Goal: Task Accomplishment & Management: Manage account settings

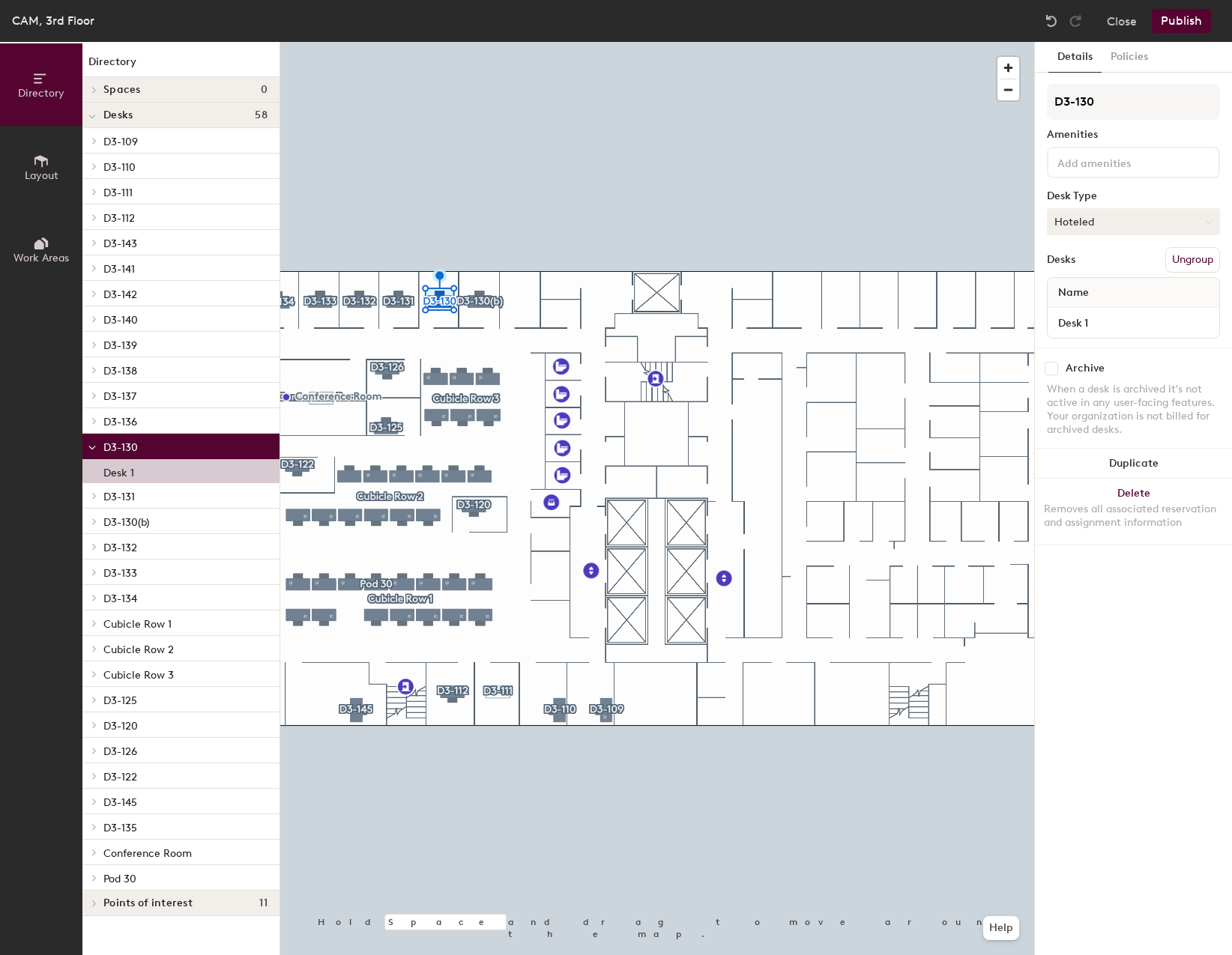
click at [1199, 221] on button "Hoteled" at bounding box center [1133, 221] width 173 height 27
click at [1086, 264] on div "Assigned" at bounding box center [1123, 268] width 150 height 22
click at [1132, 65] on button "Policies" at bounding box center [1128, 57] width 55 height 31
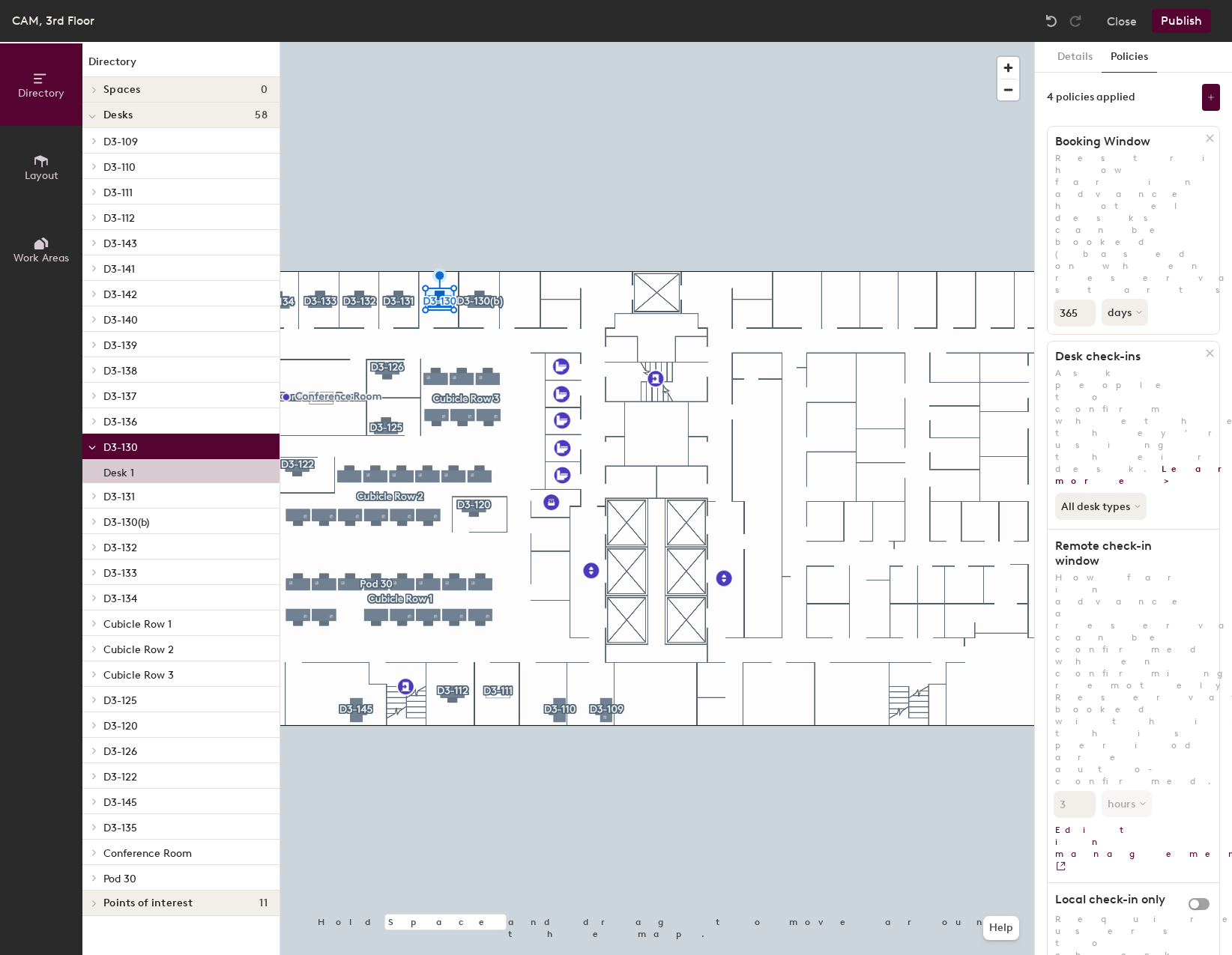
click at [1186, 20] on button "Publish" at bounding box center [1181, 21] width 59 height 24
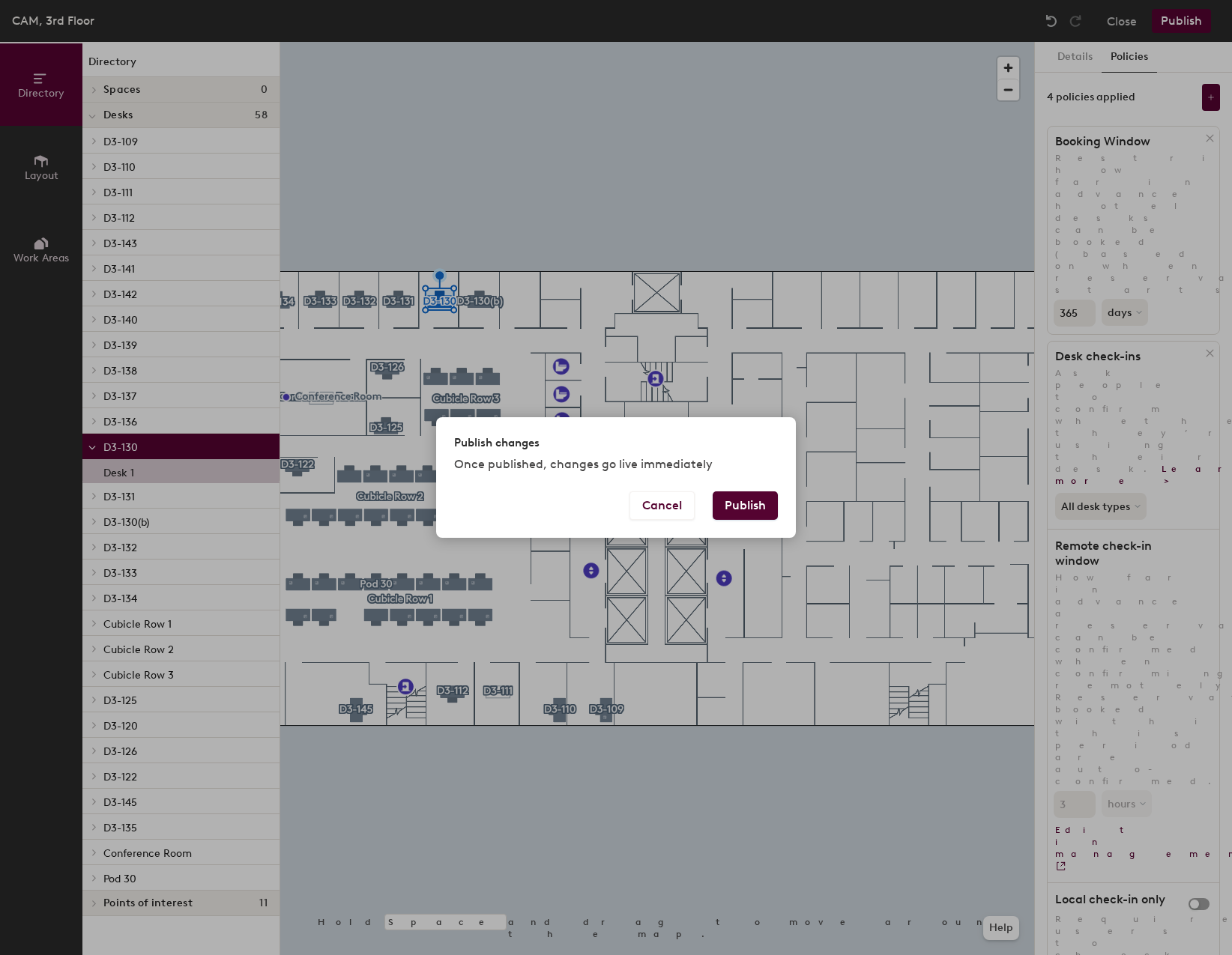
click at [741, 496] on button "Publish" at bounding box center [745, 506] width 65 height 28
